Goal: Navigation & Orientation: Understand site structure

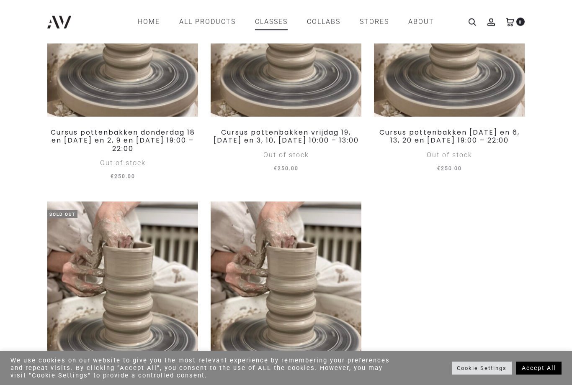
scroll to position [213, 0]
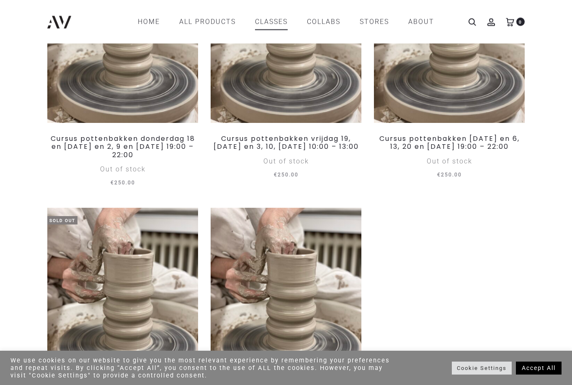
click at [144, 24] on link "Home" at bounding box center [149, 22] width 22 height 14
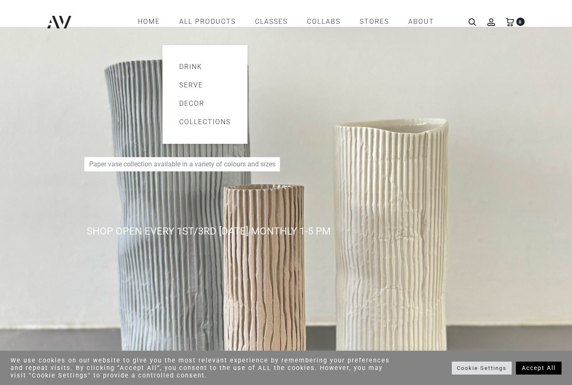
click at [196, 67] on link "Drink" at bounding box center [204, 67] width 51 height 10
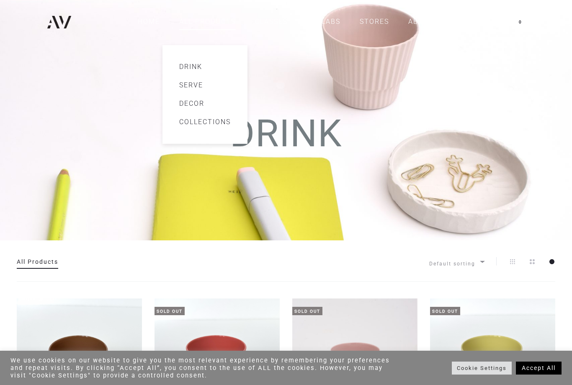
click at [195, 85] on link "Serve" at bounding box center [204, 85] width 51 height 10
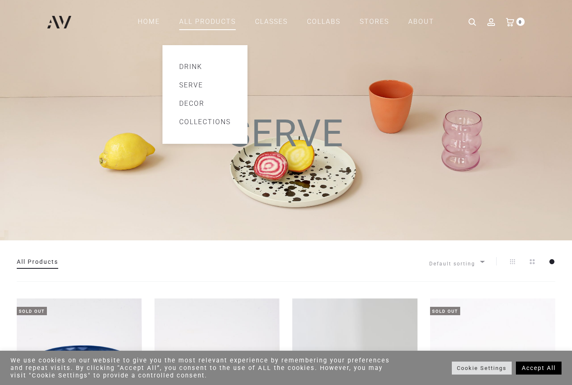
click at [196, 99] on link "Decor" at bounding box center [204, 104] width 51 height 10
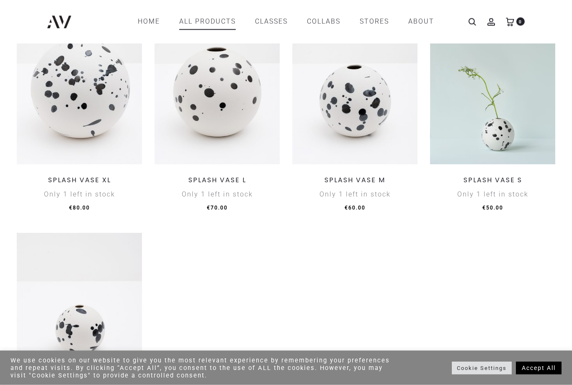
scroll to position [945, 0]
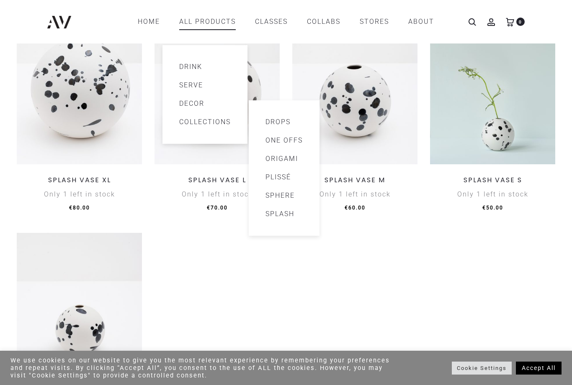
click at [282, 122] on link "Drops" at bounding box center [283, 122] width 37 height 10
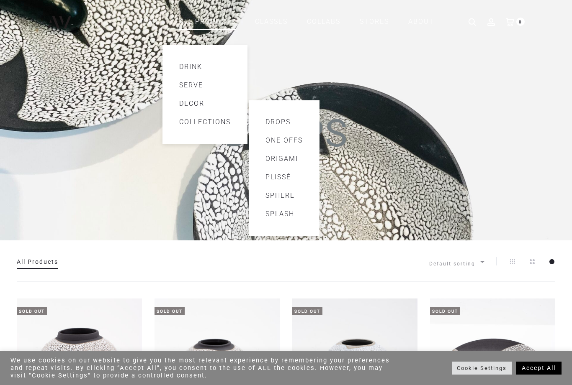
click at [295, 141] on link "One offs" at bounding box center [283, 141] width 37 height 10
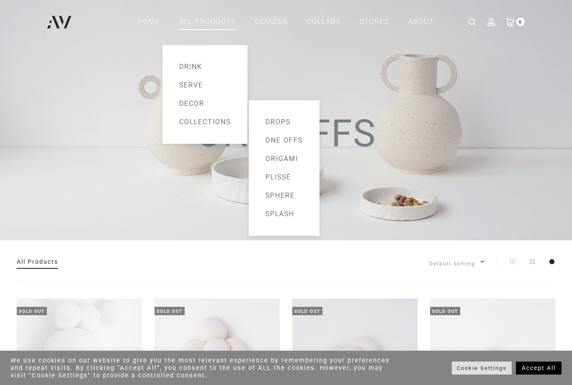
click at [289, 162] on link "Origami" at bounding box center [283, 159] width 37 height 10
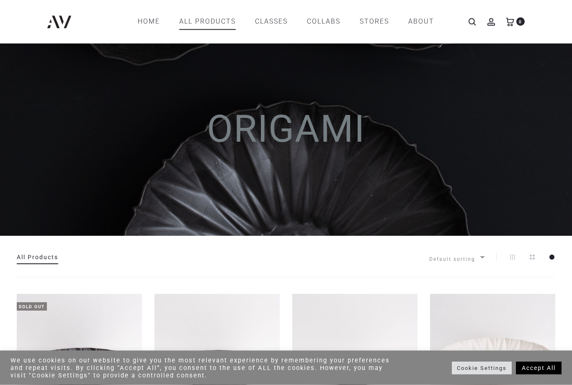
scroll to position [5, 0]
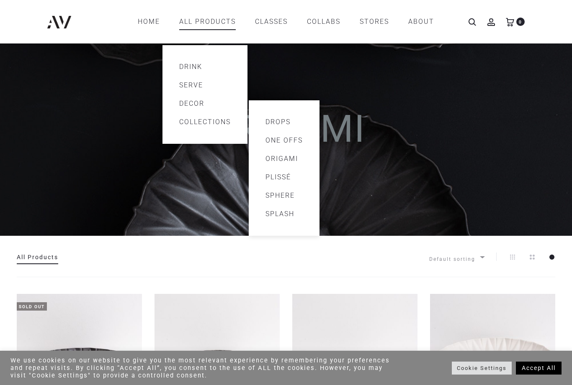
click at [284, 177] on link "Plissé" at bounding box center [283, 177] width 37 height 10
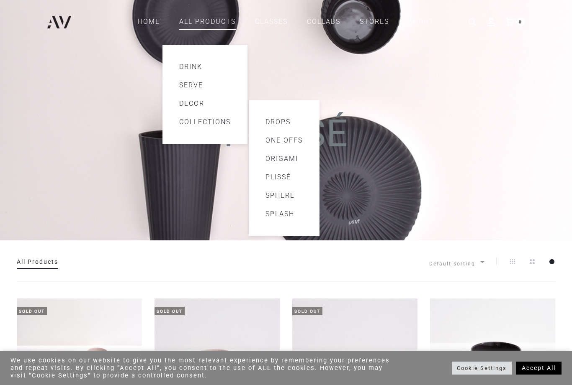
click at [288, 194] on link "Sphere" at bounding box center [283, 196] width 37 height 10
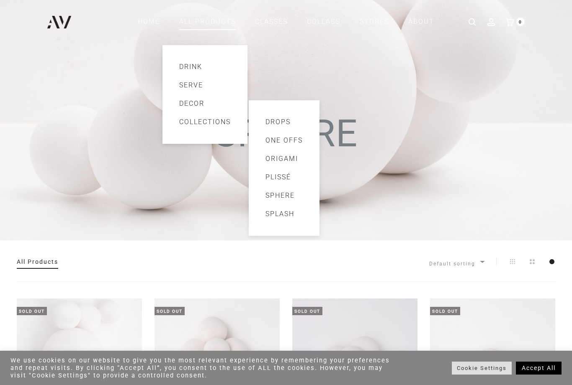
click at [283, 215] on link "Splash" at bounding box center [283, 214] width 37 height 10
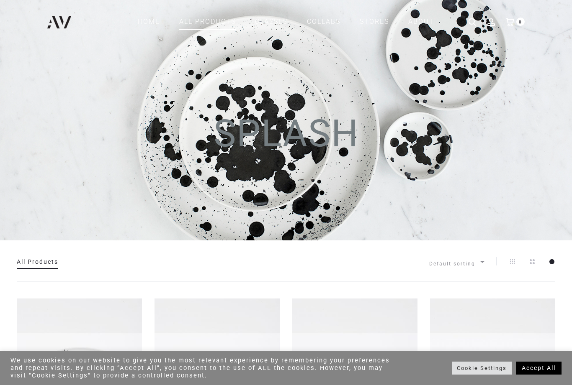
click at [276, 23] on link "CLASSES" at bounding box center [271, 22] width 33 height 14
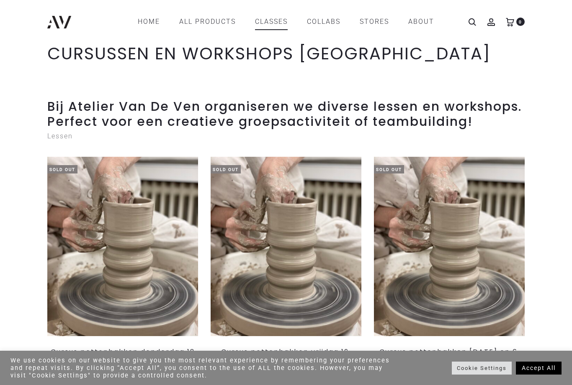
click at [381, 21] on link "STORES" at bounding box center [373, 22] width 29 height 14
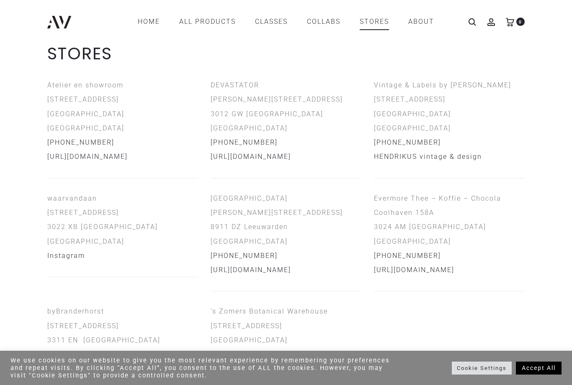
click at [424, 17] on link "ABOUT" at bounding box center [421, 22] width 26 height 14
